Goal: Information Seeking & Learning: Learn about a topic

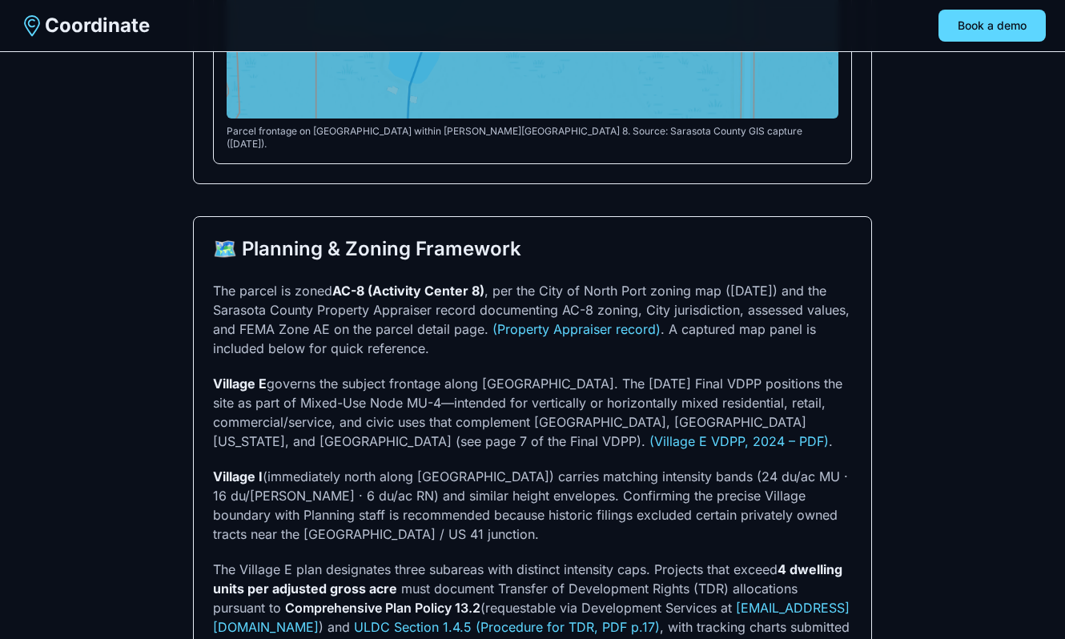
scroll to position [1031, 0]
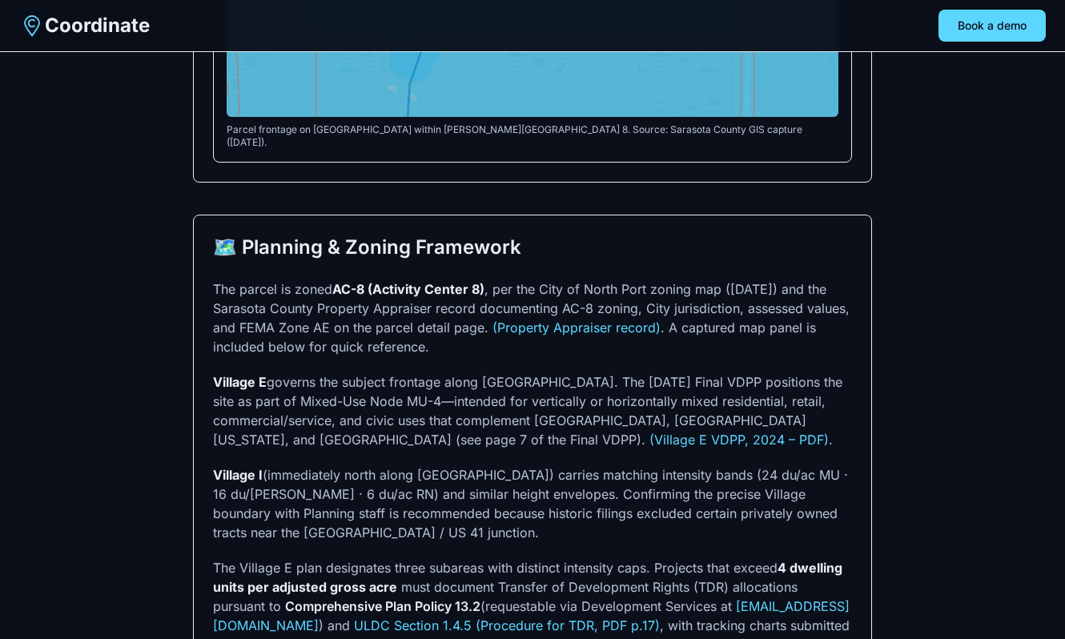
click at [589, 341] on p "The parcel is zoned AC-8 (Activity Center 8) , per the City of North Port zonin…" at bounding box center [532, 317] width 639 height 77
click at [591, 336] on link "(Property Appraiser record)" at bounding box center [577, 328] width 168 height 16
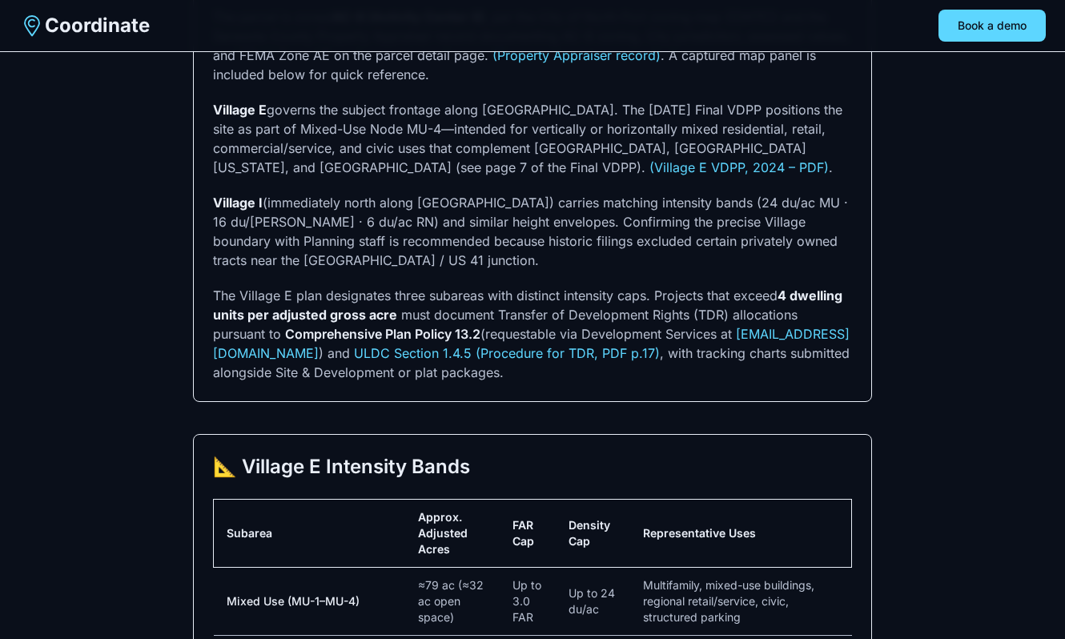
scroll to position [1115, 0]
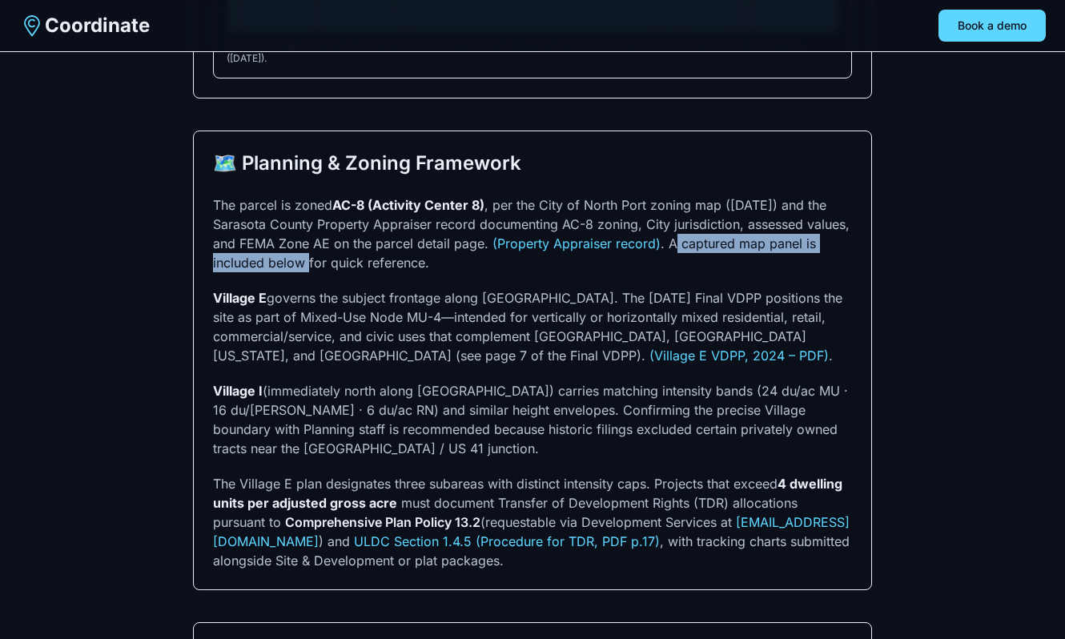
drag, startPoint x: 320, startPoint y: 269, endPoint x: 722, endPoint y: 247, distance: 401.8
click at [722, 247] on p "The parcel is zoned AC-8 (Activity Center 8) , per the City of North Port zonin…" at bounding box center [532, 233] width 639 height 77
copy p "captured map panel is included below"
click at [544, 205] on p "The parcel is zoned AC-8 (Activity Center 8) , per the City of North Port zonin…" at bounding box center [532, 233] width 639 height 77
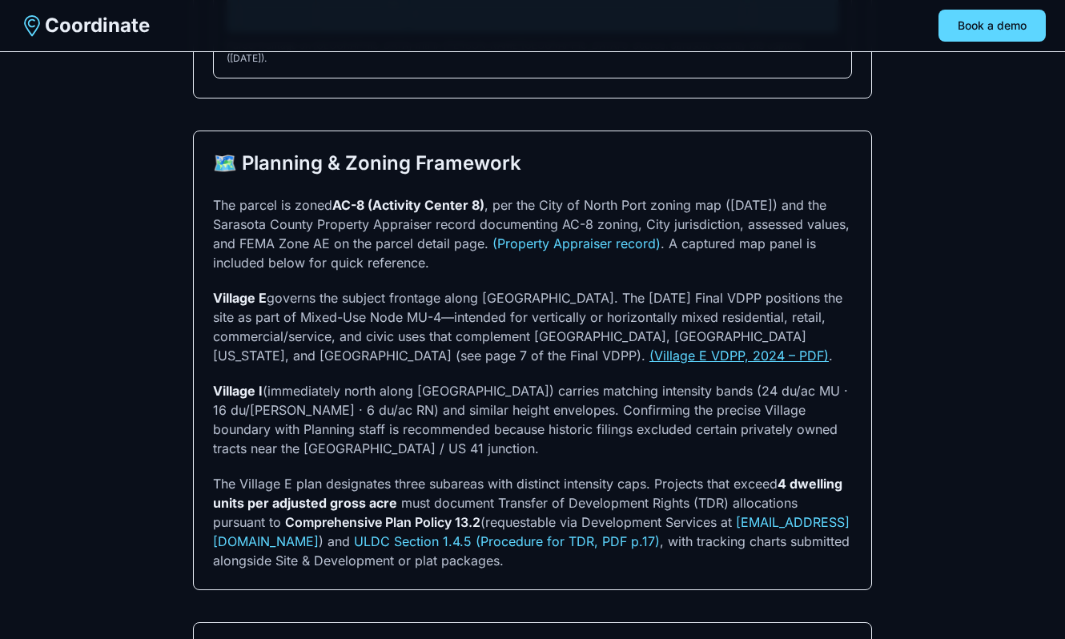
click at [649, 363] on link "(Village E VDPP, 2024 – PDF)" at bounding box center [738, 356] width 179 height 16
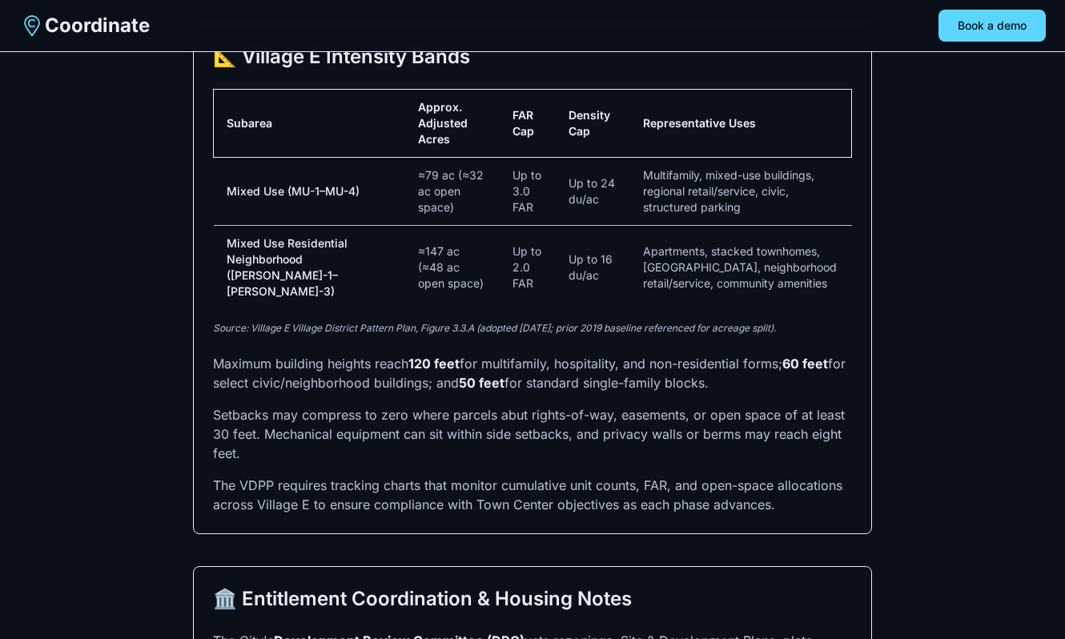
scroll to position [1715, 0]
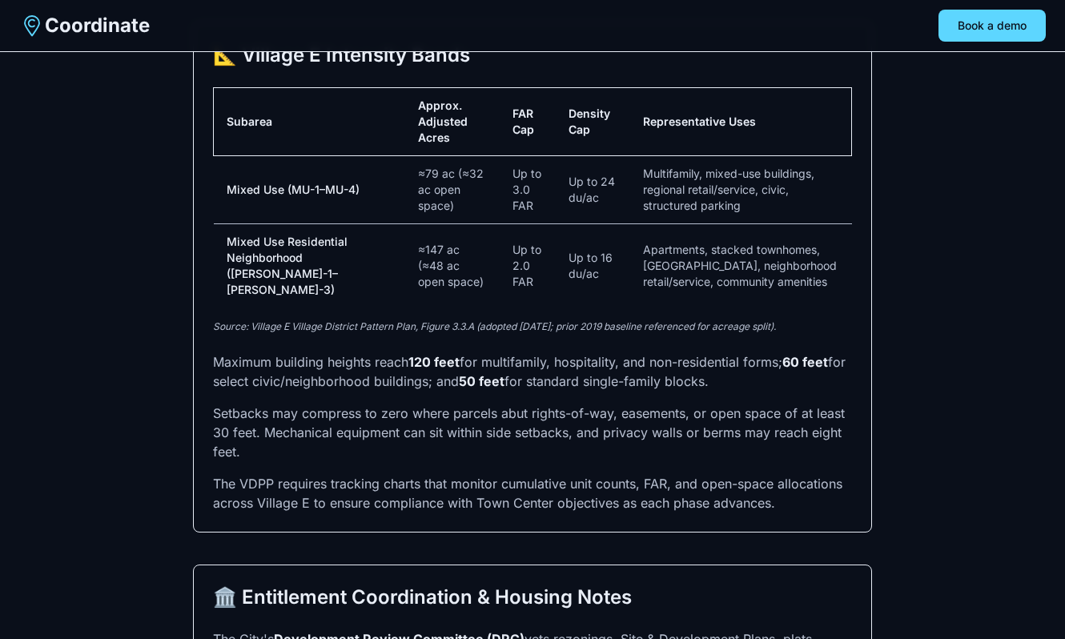
click at [599, 320] on p "Source: Village E Village District Pattern Plan, Figure 3.3.A (adopted [DATE]; …" at bounding box center [532, 326] width 639 height 13
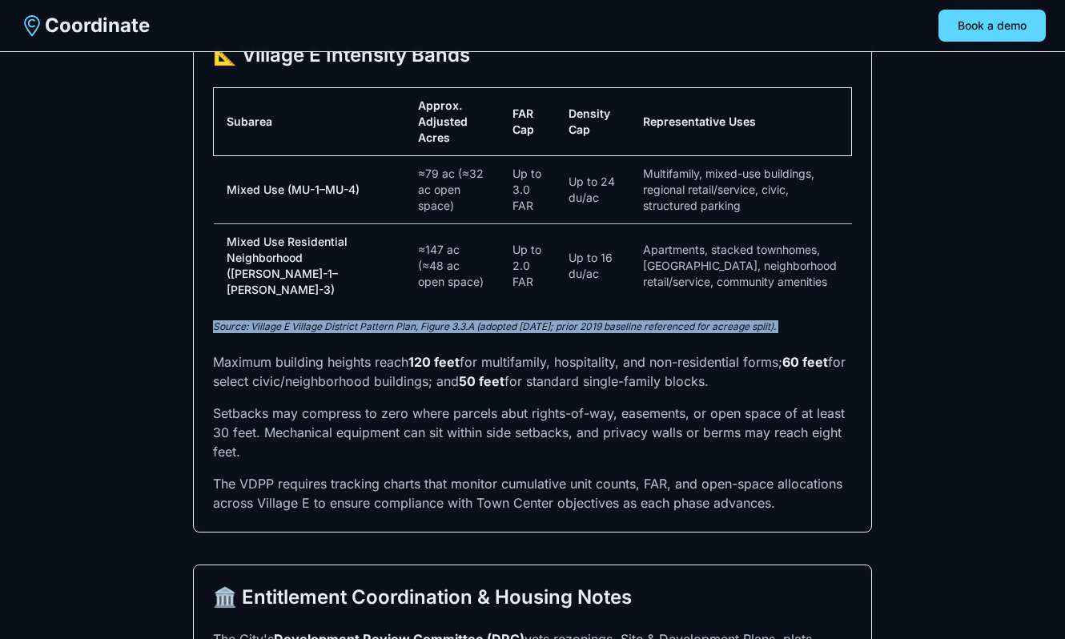
click at [599, 320] on p "Source: Village E Village District Pattern Plan, Figure 3.3.A (adopted [DATE]; …" at bounding box center [532, 326] width 639 height 13
copy p "Source: Village E Village District Pattern Plan, Figure 3.3.A (adopted [DATE]; …"
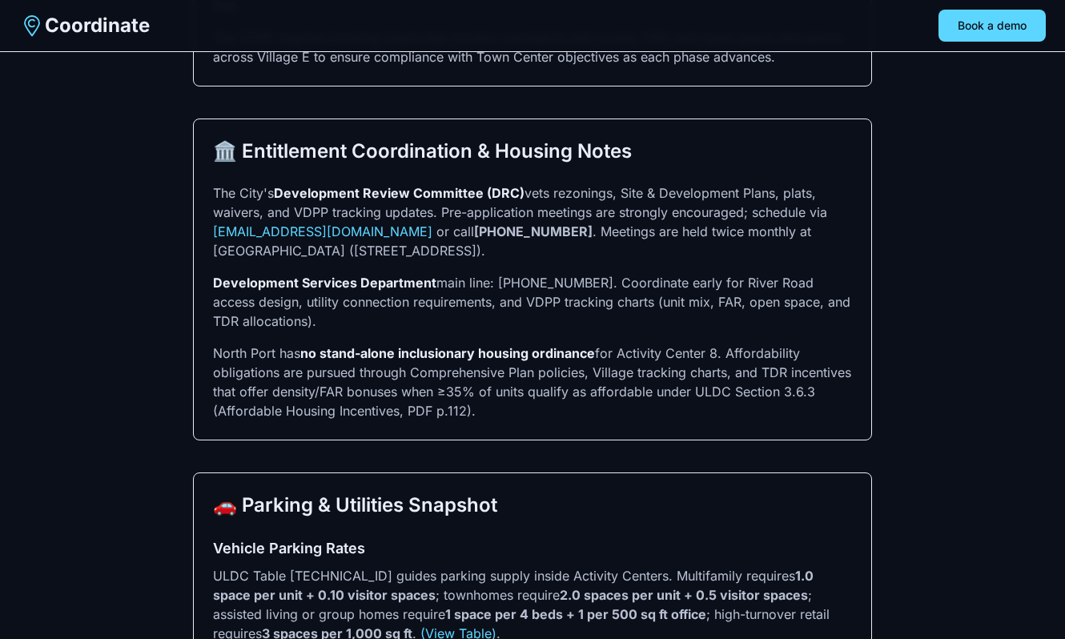
scroll to position [2162, 0]
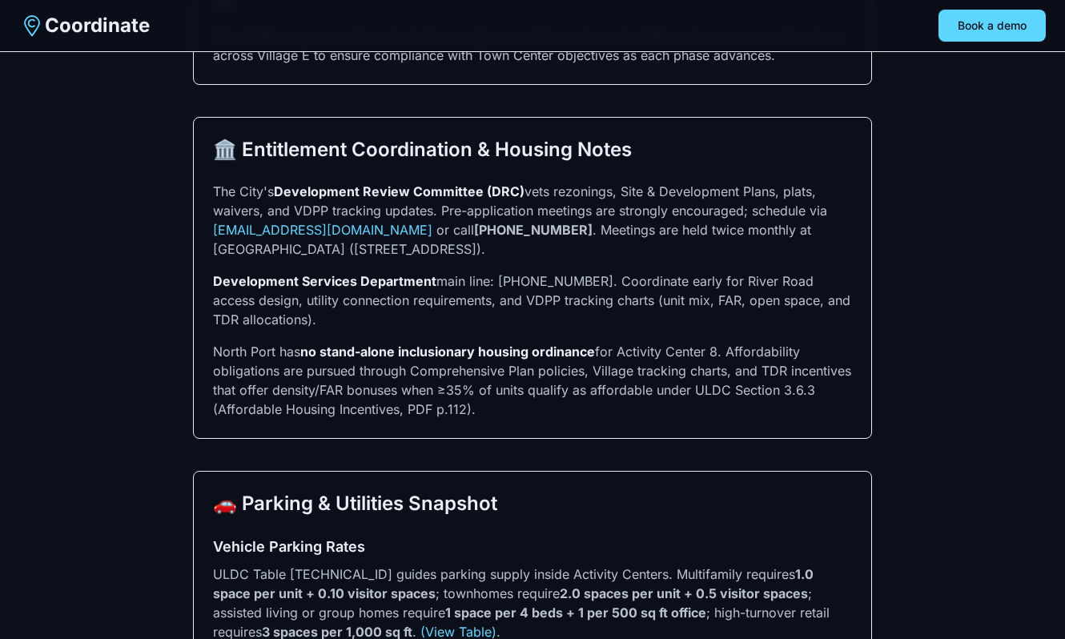
drag, startPoint x: 482, startPoint y: 403, endPoint x: 692, endPoint y: 385, distance: 210.6
click at [692, 385] on p "North Port has no stand-alone inclusionary housing ordinance for Activity Cente…" at bounding box center [532, 380] width 639 height 77
copy p "ULDC Section 3.6.3 (Affordable Housing Incentives, PDF p.112)."
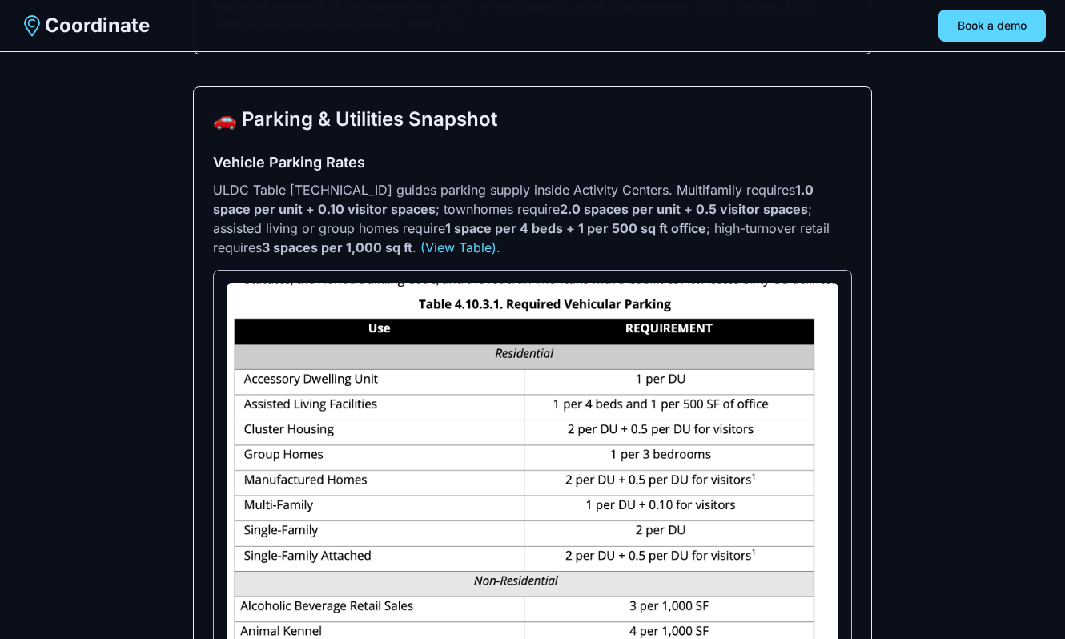
scroll to position [2664, 0]
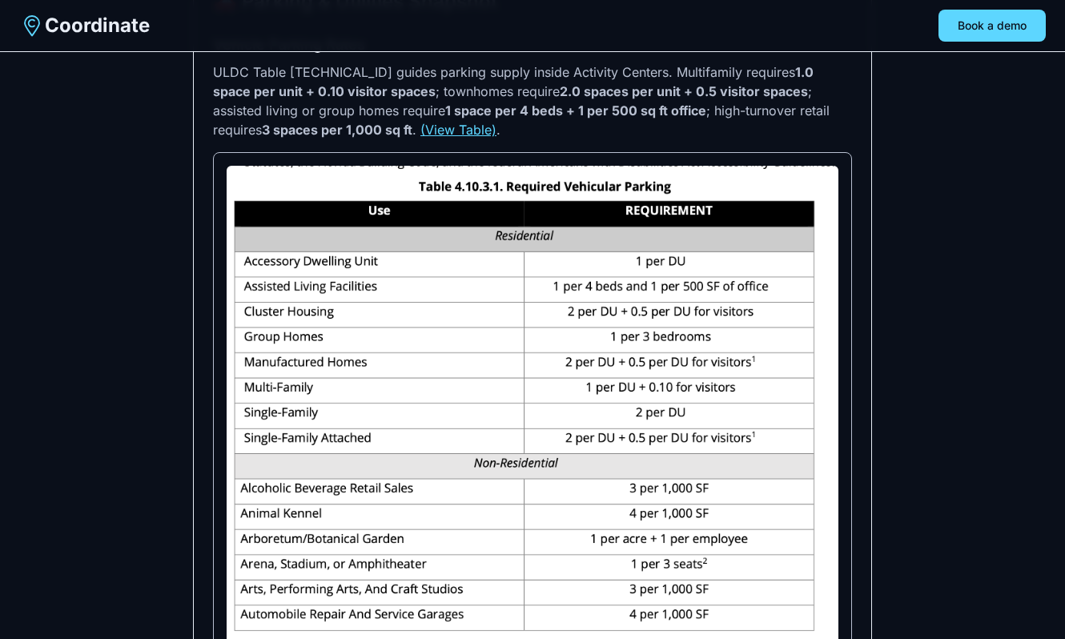
click at [420, 122] on link "(View Table)" at bounding box center [458, 130] width 76 height 16
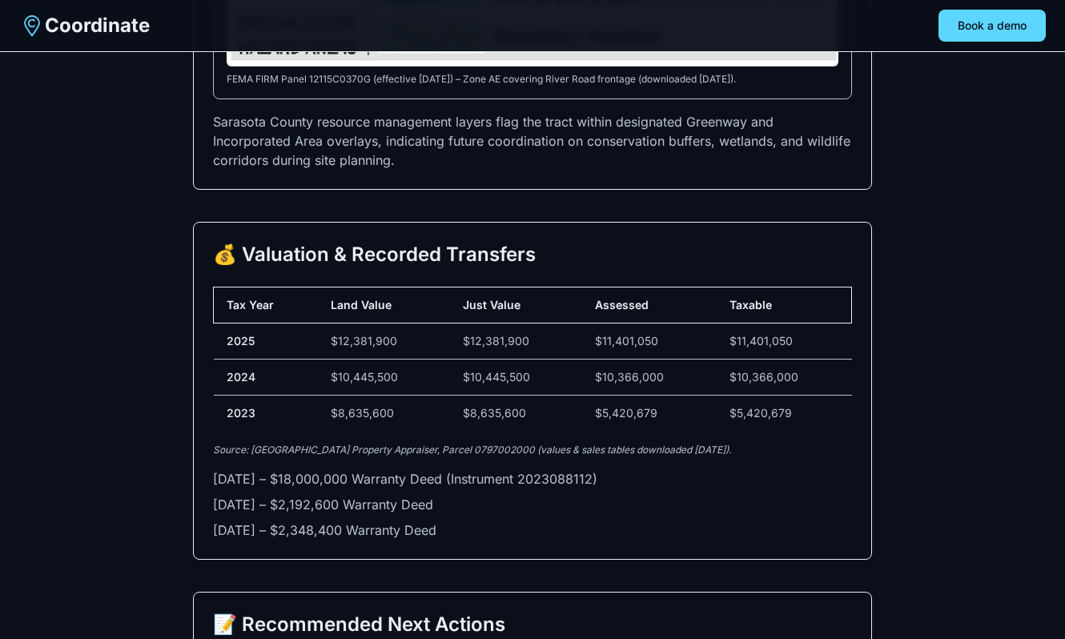
scroll to position [4122, 0]
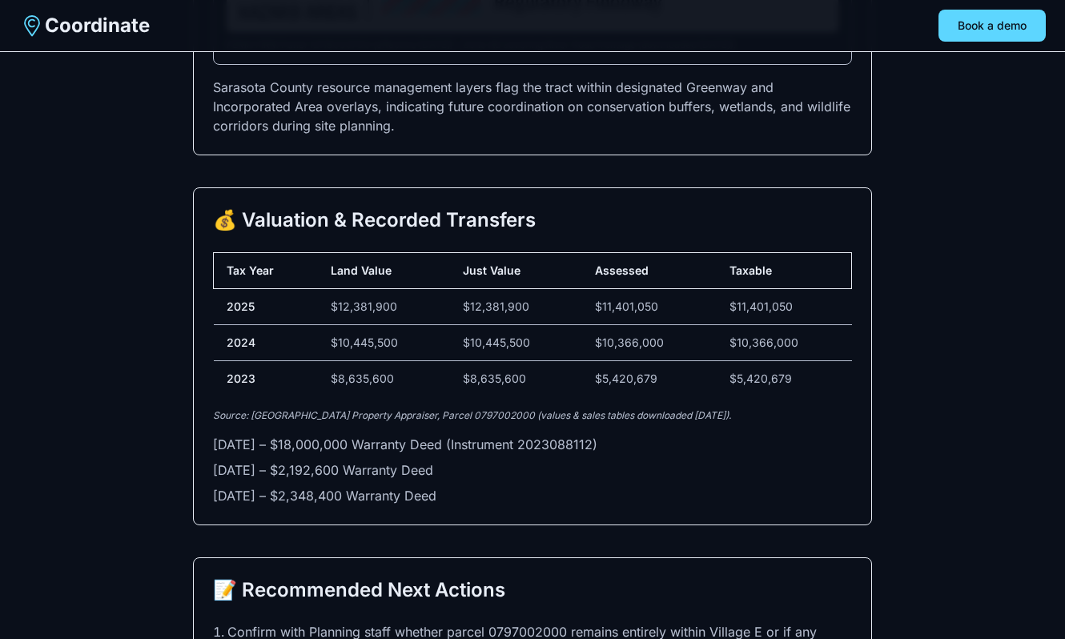
click at [497, 409] on p "Source: Sarasota County Property Appraiser, Parcel 0797002000 (values & sales t…" at bounding box center [532, 415] width 639 height 13
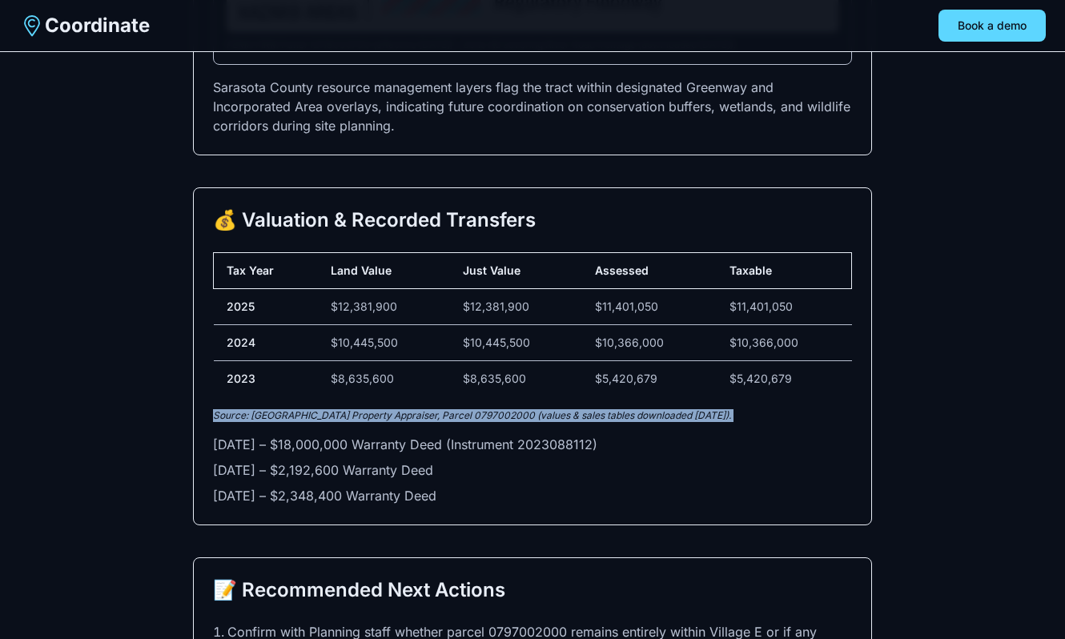
click at [497, 409] on p "Source: Sarasota County Property Appraiser, Parcel 0797002000 (values & sales t…" at bounding box center [532, 415] width 639 height 13
copy p "Source: Sarasota County Property Appraiser, Parcel 0797002000 (values & sales t…"
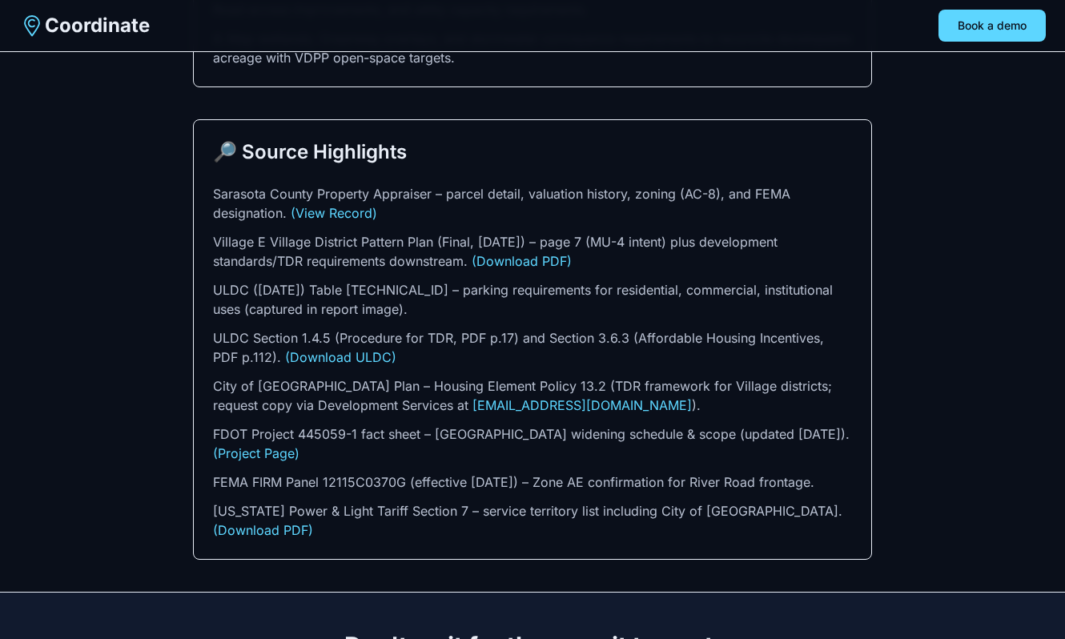
scroll to position [4828, 0]
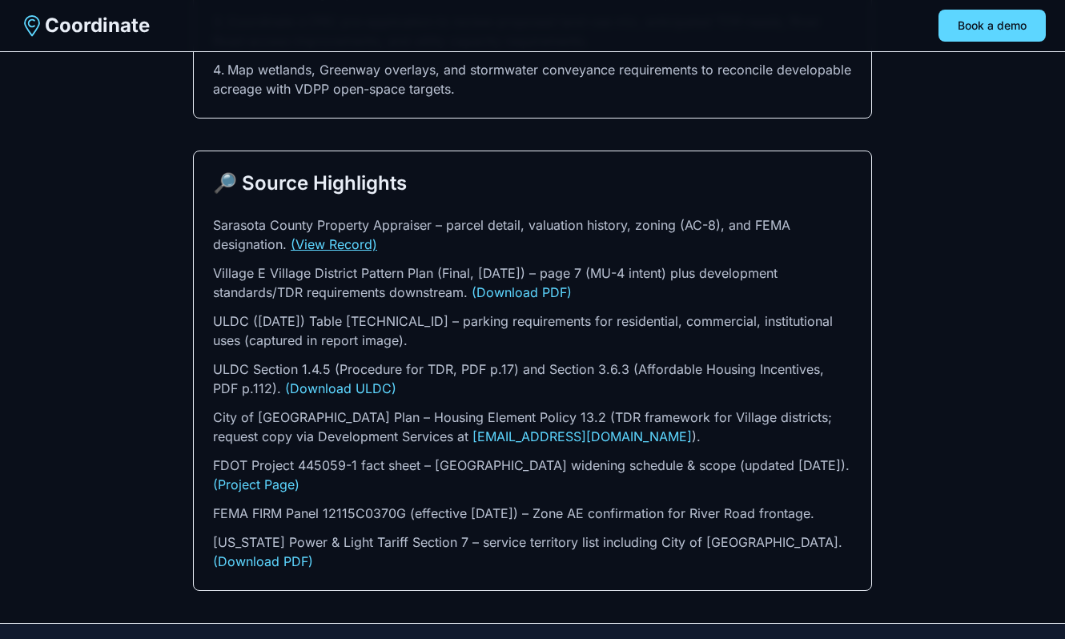
click at [346, 236] on link "(View Record)" at bounding box center [334, 244] width 86 height 16
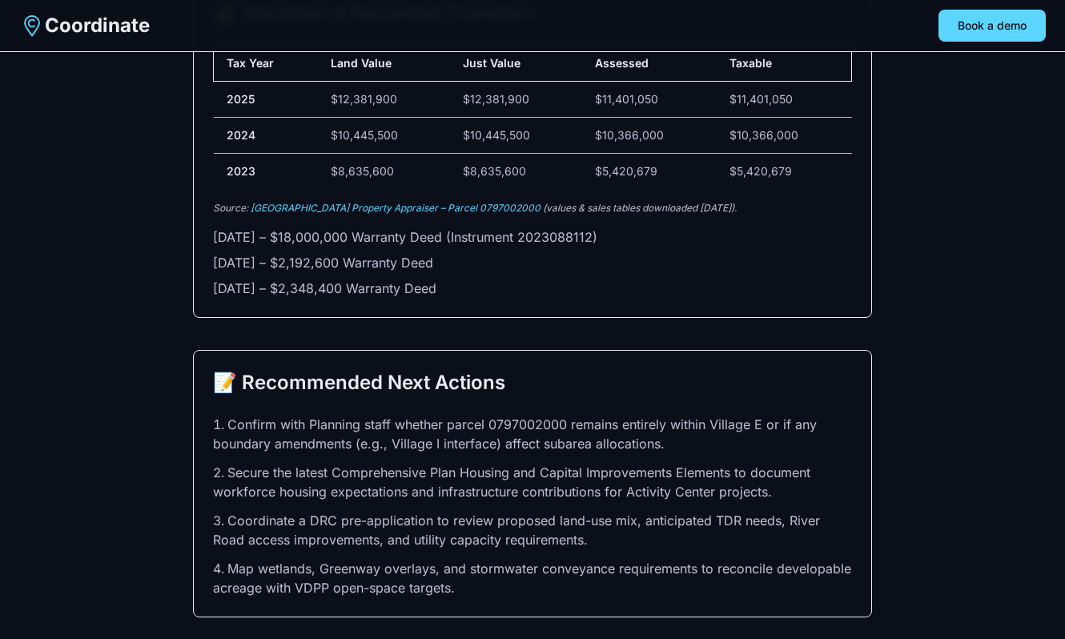
scroll to position [4269, 0]
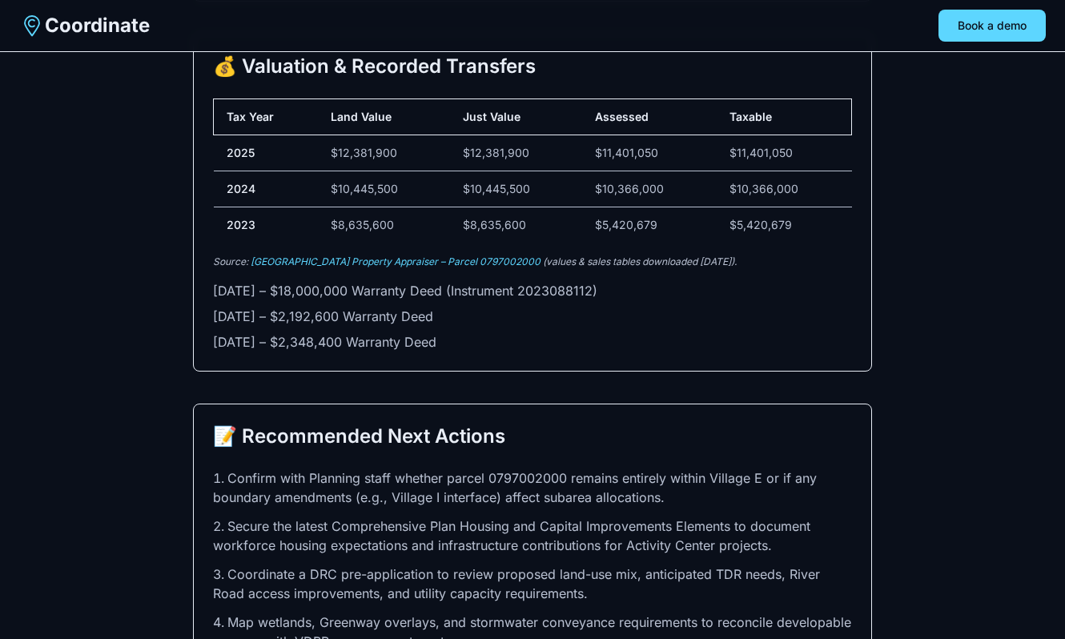
click at [496, 226] on section "💰 Valuation & Recorded Transfers Tax Year Land Value Just Value Assessed Taxabl…" at bounding box center [532, 203] width 679 height 338
click at [496, 255] on link "[GEOGRAPHIC_DATA] Property Appraiser – Parcel 0797002000" at bounding box center [396, 261] width 290 height 12
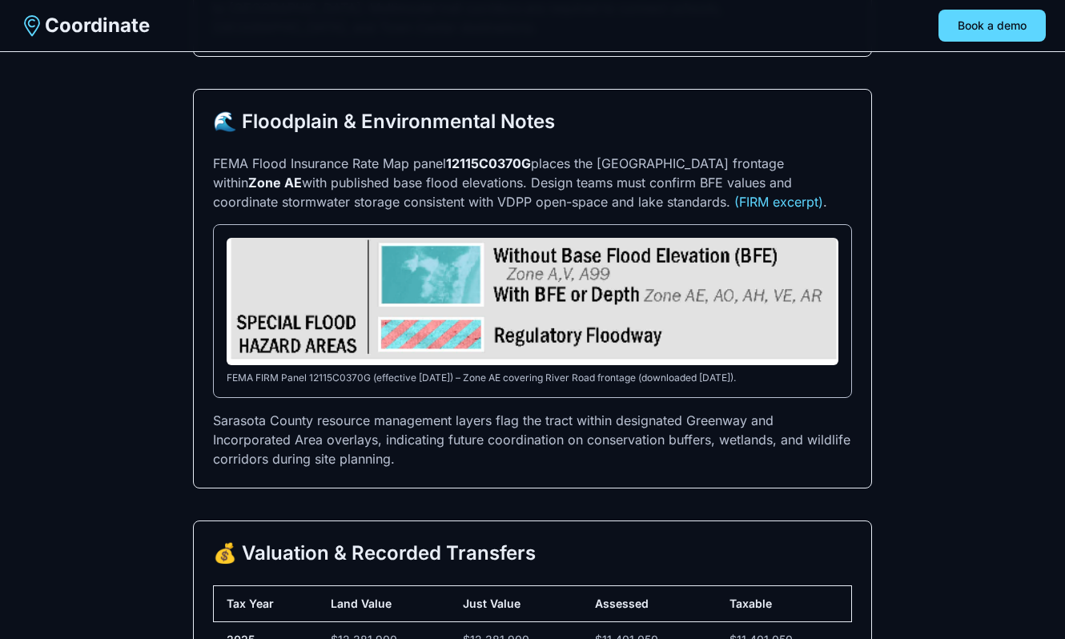
scroll to position [3773, 0]
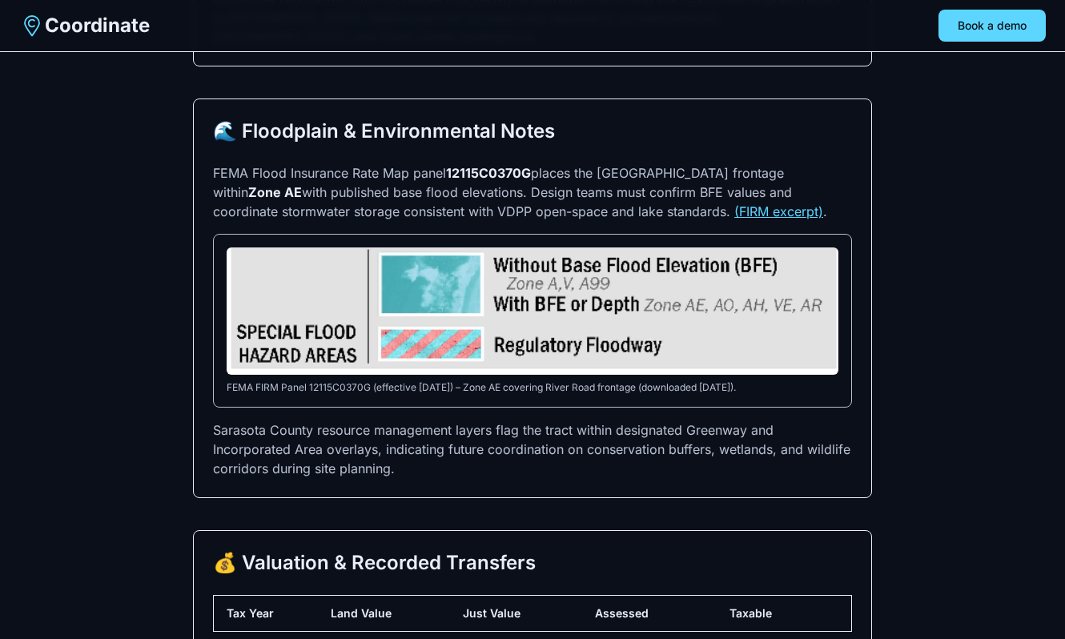
click at [734, 203] on link "(FIRM excerpt)" at bounding box center [778, 211] width 89 height 16
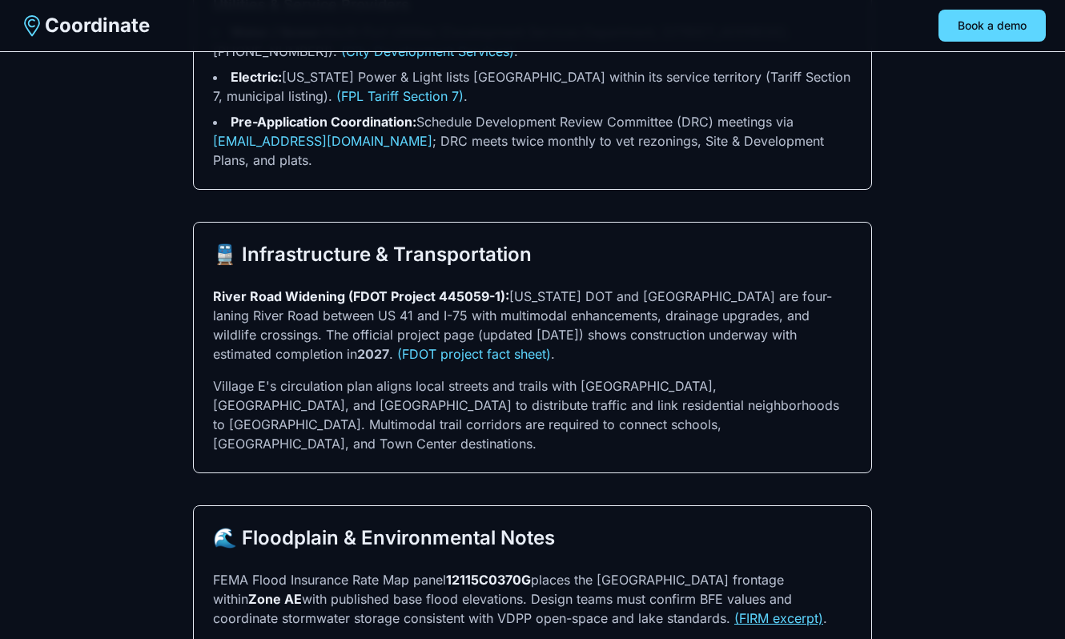
scroll to position [3365, 0]
click at [408, 347] on link "(FDOT project fact sheet)" at bounding box center [474, 355] width 154 height 16
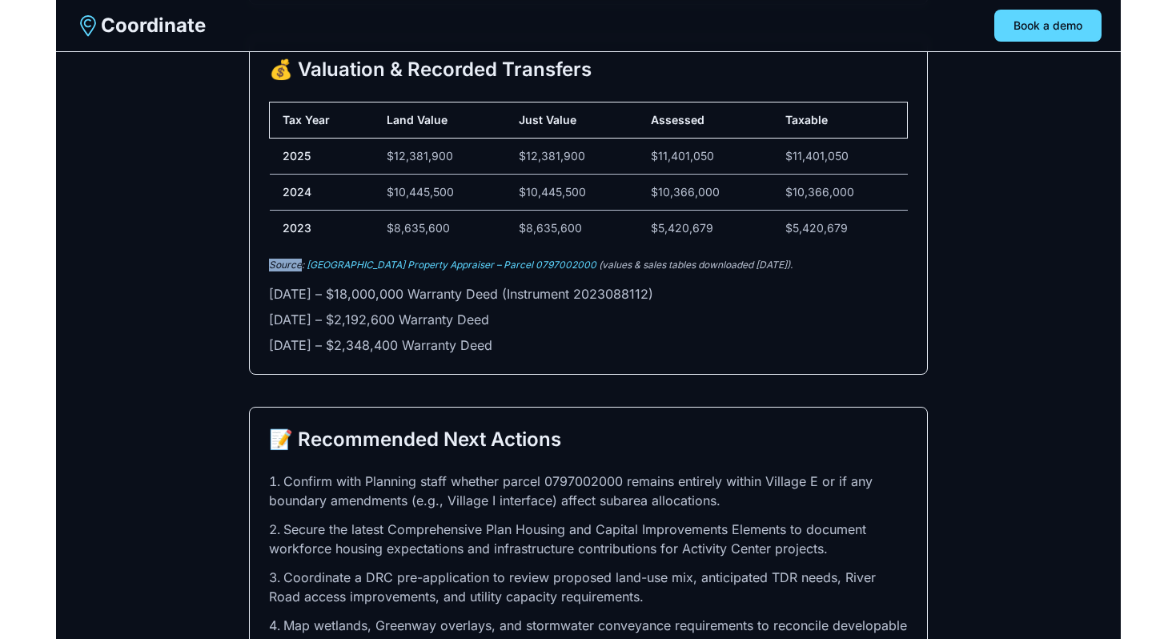
scroll to position [4285, 0]
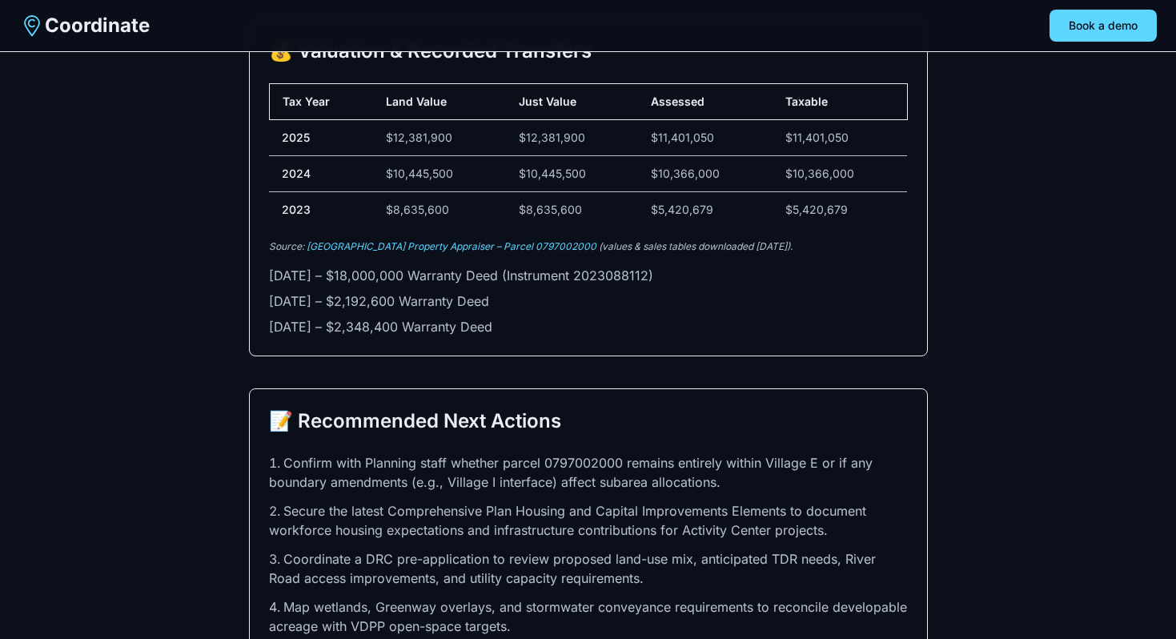
click at [588, 317] on li "[DATE] – $2,348,400 Warranty Deed" at bounding box center [588, 326] width 639 height 19
click at [610, 317] on li "[DATE] – $2,348,400 Warranty Deed" at bounding box center [588, 326] width 639 height 19
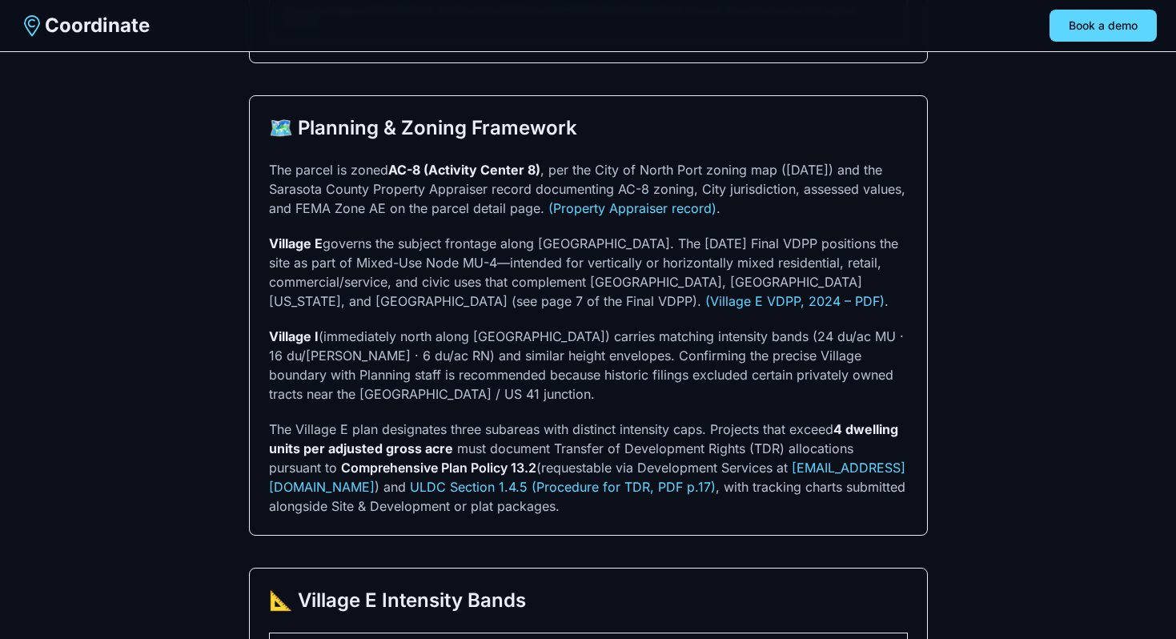
scroll to position [1152, 0]
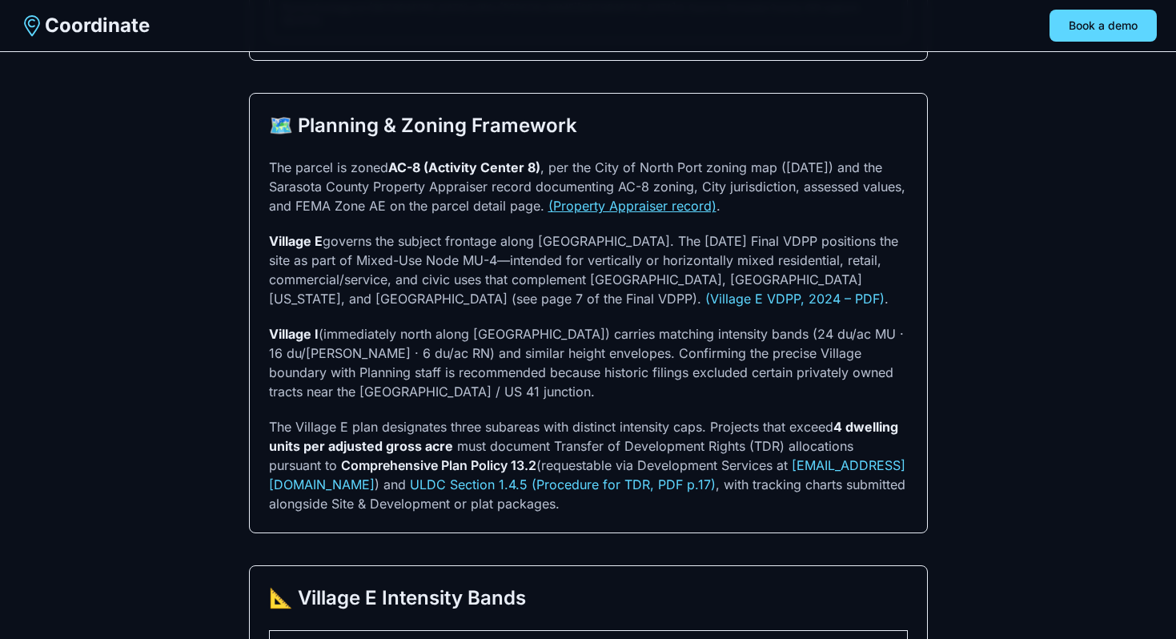
click at [635, 214] on link "(Property Appraiser record)" at bounding box center [633, 206] width 168 height 16
drag, startPoint x: 468, startPoint y: 308, endPoint x: 628, endPoint y: 311, distance: 160.2
click at [628, 308] on p "Village E governs the subject frontage along River Road. The August 6, 2024 Fin…" at bounding box center [588, 269] width 639 height 77
click at [706, 307] on link "(Village E VDPP, 2024 – PDF)" at bounding box center [795, 299] width 179 height 16
click at [485, 305] on p "Village E governs the subject frontage along River Road. The August 6, 2024 Fin…" at bounding box center [588, 269] width 639 height 77
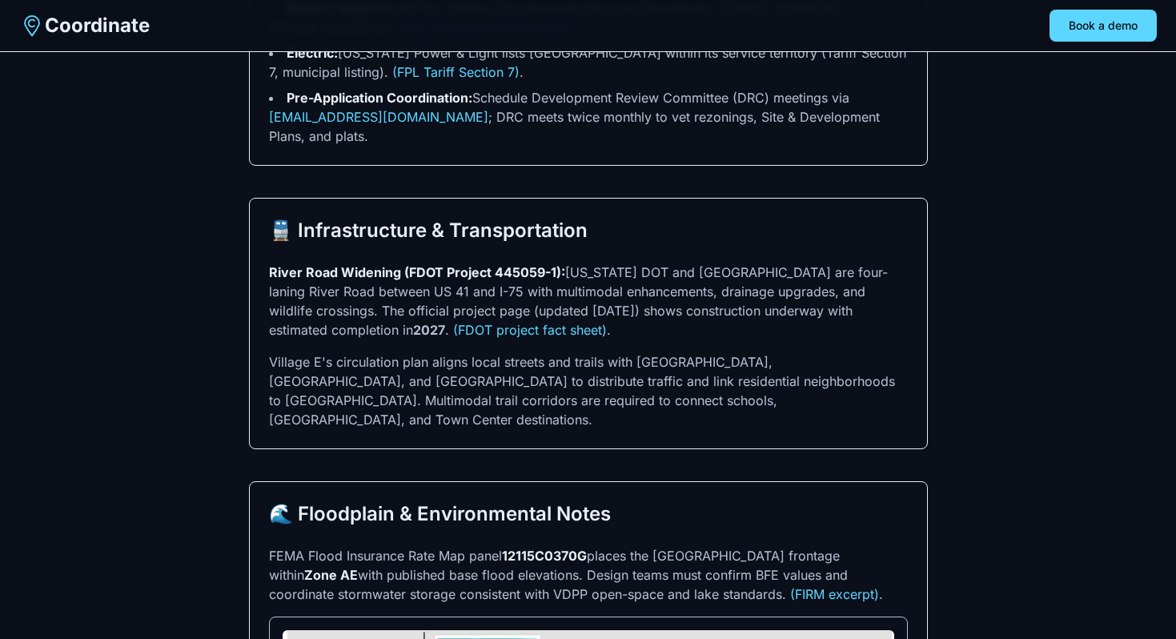
scroll to position [3418, 0]
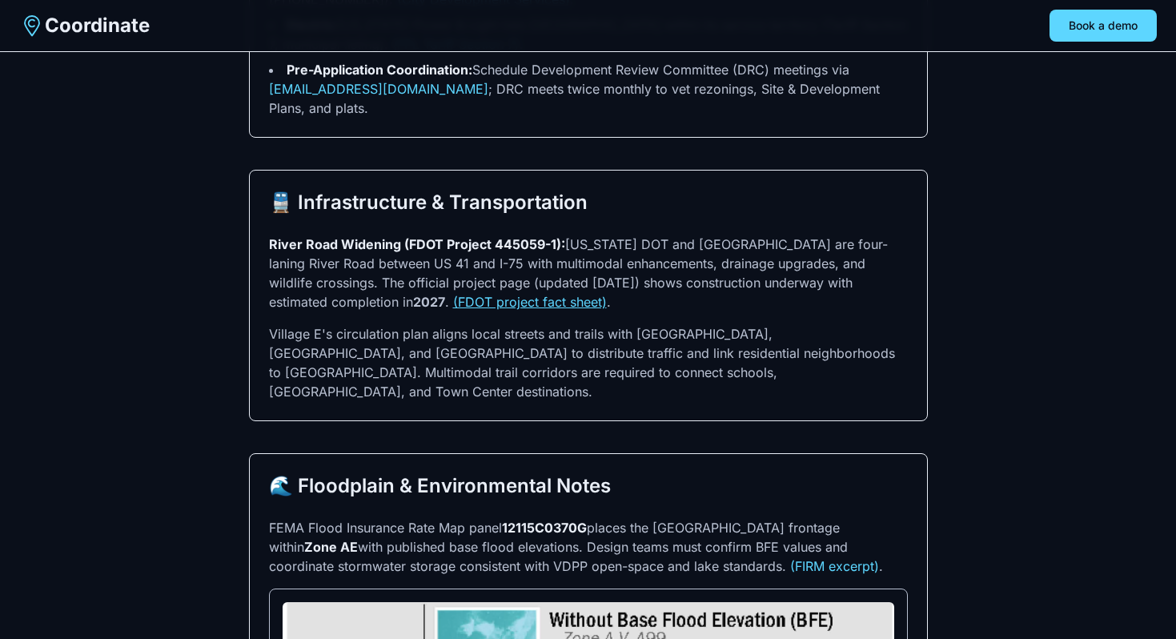
click at [453, 294] on link "(FDOT project fact sheet)" at bounding box center [530, 302] width 154 height 16
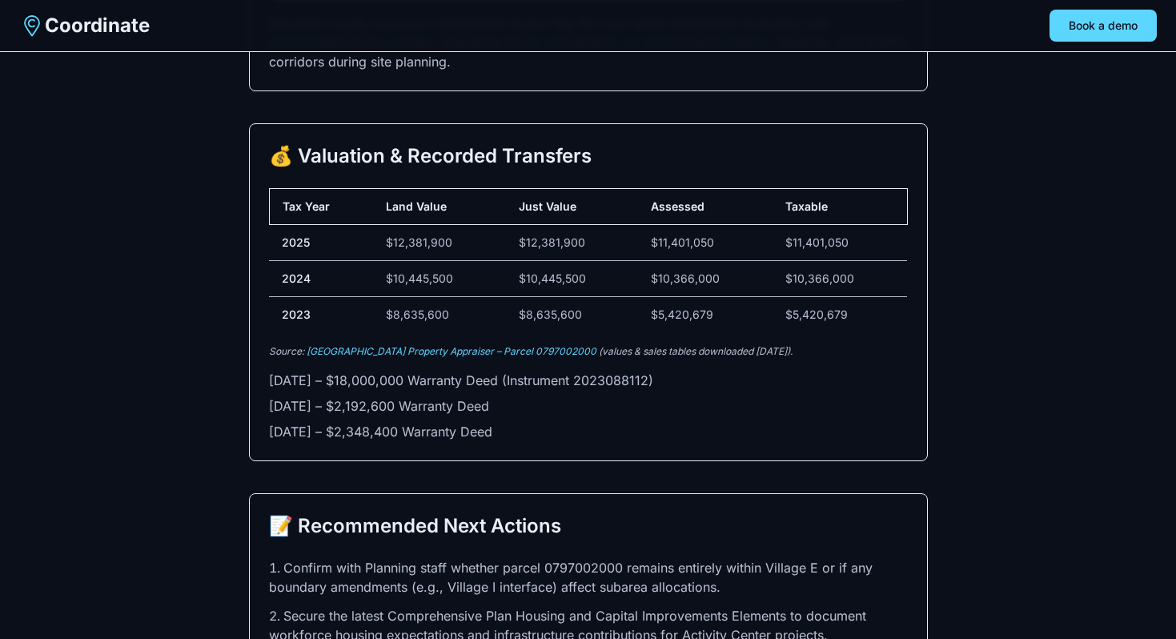
scroll to position [4182, 0]
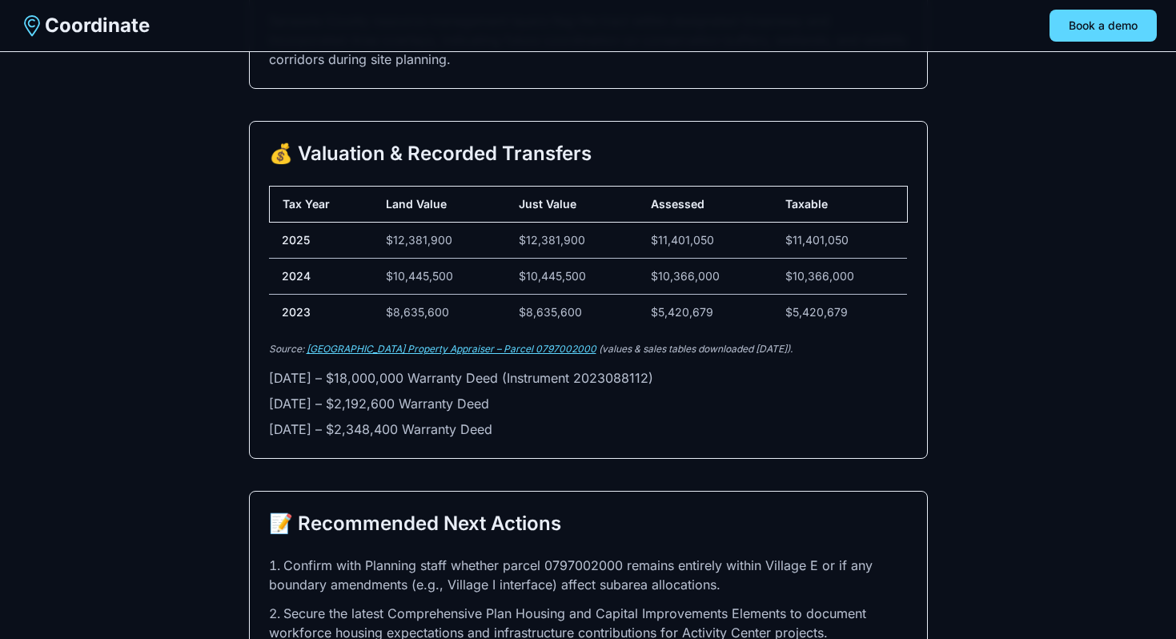
click at [374, 343] on link "[GEOGRAPHIC_DATA] Property Appraiser – Parcel 0797002000" at bounding box center [452, 349] width 290 height 12
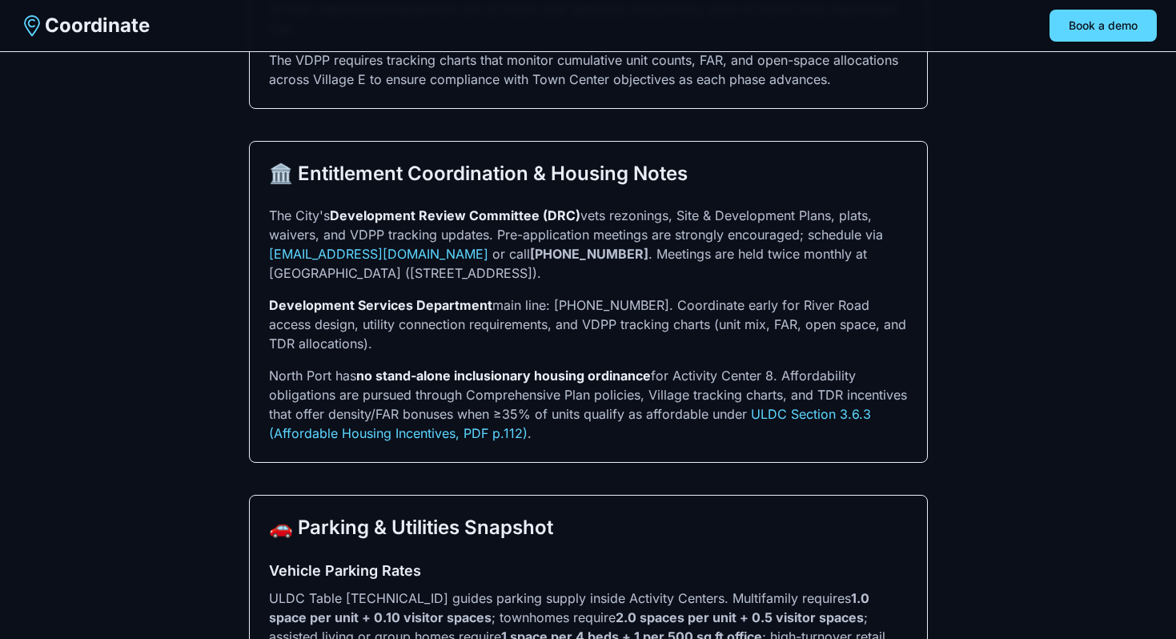
scroll to position [2133, 0]
